Goal: Navigation & Orientation: Find specific page/section

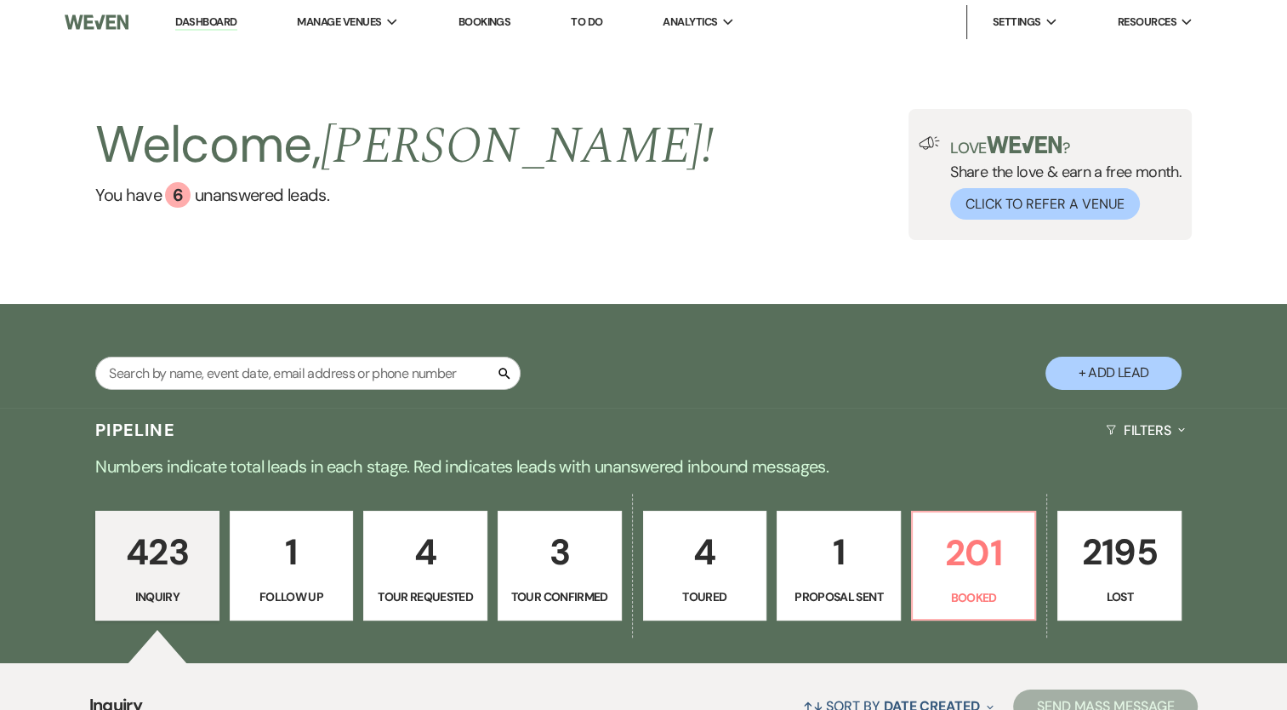
click at [666, 410] on div "Pipeline Filters Expand" at bounding box center [643, 430] width 1225 height 45
click at [990, 571] on p "201" at bounding box center [974, 552] width 102 height 57
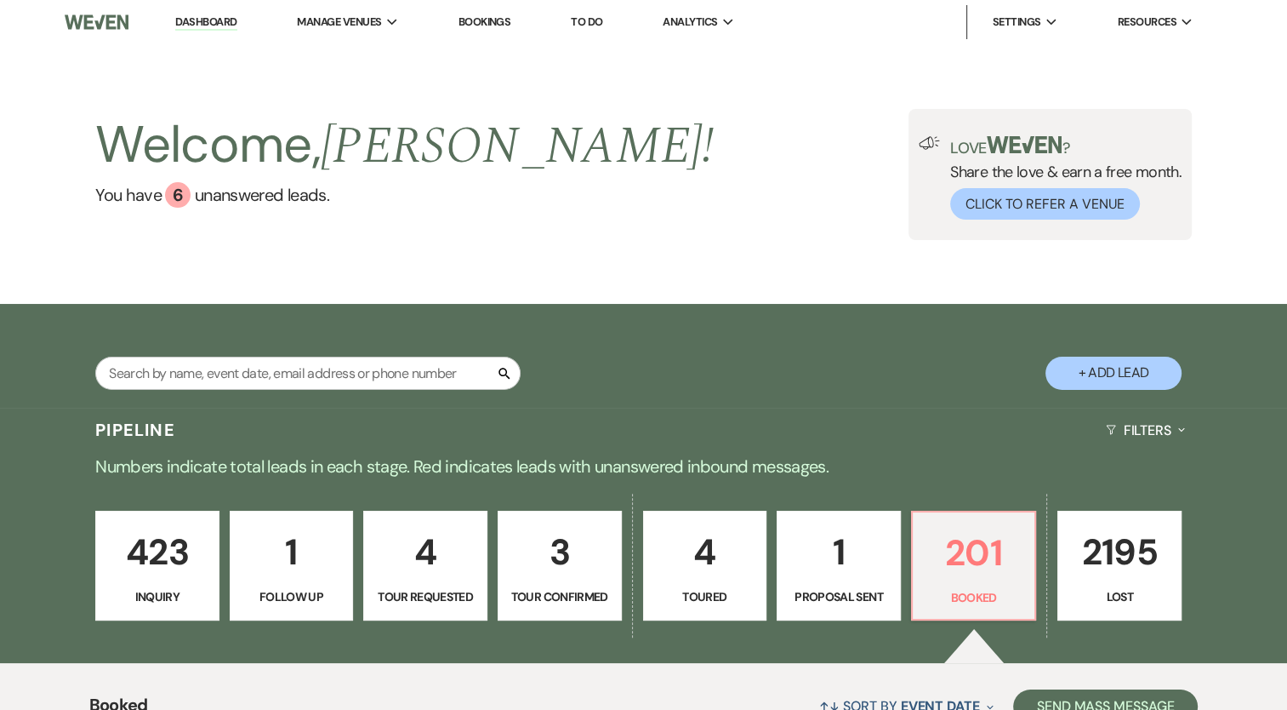
click at [212, 20] on link "Dashboard" at bounding box center [205, 22] width 61 height 16
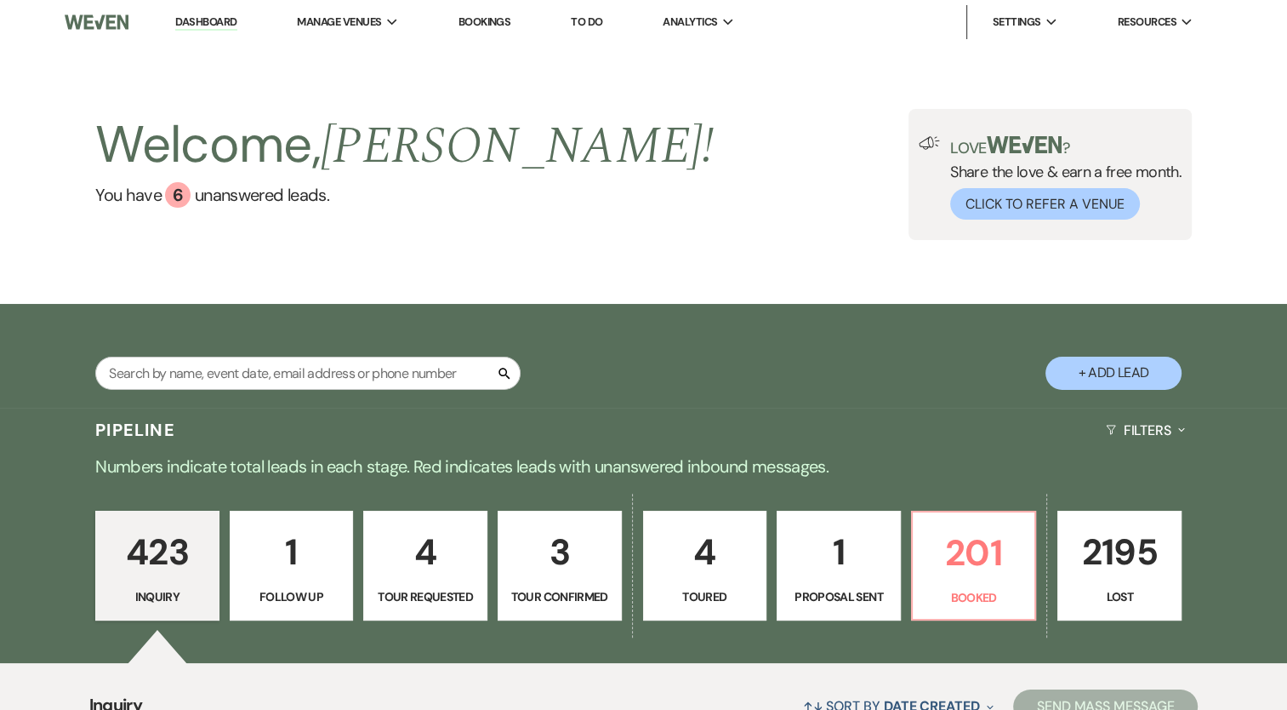
drag, startPoint x: 221, startPoint y: 25, endPoint x: 313, endPoint y: 0, distance: 95.2
click at [221, 25] on link "Dashboard" at bounding box center [205, 22] width 61 height 16
click at [229, 26] on link "Dashboard" at bounding box center [205, 22] width 61 height 16
click at [229, 20] on link "Dashboard" at bounding box center [205, 22] width 61 height 16
